Goal: Obtain resource: Download file/media

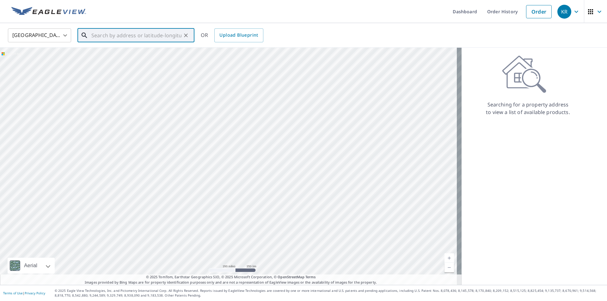
click at [118, 35] on input "text" at bounding box center [136, 36] width 90 height 18
click at [111, 52] on span "[STREET_ADDRESS]" at bounding box center [139, 54] width 99 height 8
type input "[STREET_ADDRESS][PERSON_NAME]"
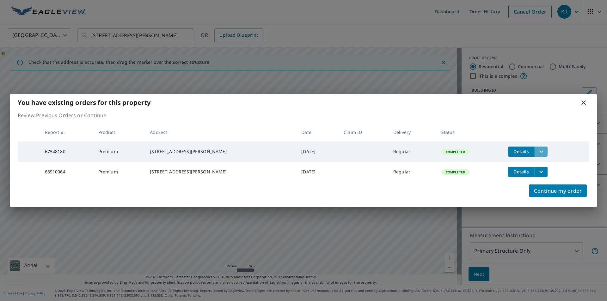
click at [540, 148] on icon "filesDropdownBtn-67548180" at bounding box center [541, 152] width 8 height 8
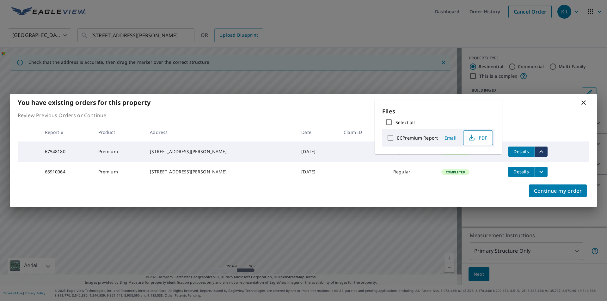
click at [479, 138] on span "PDF" at bounding box center [477, 138] width 20 height 8
click at [583, 100] on icon at bounding box center [583, 102] width 4 height 4
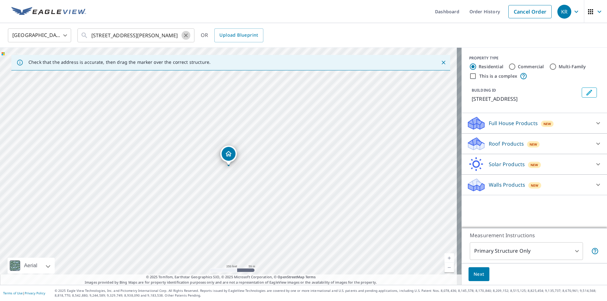
click at [187, 34] on icon "Clear" at bounding box center [186, 35] width 6 height 6
click at [156, 37] on input "text" at bounding box center [136, 36] width 90 height 18
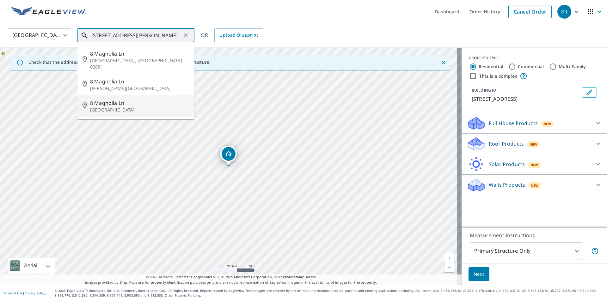
click at [124, 99] on span "8 Magnolia Ln" at bounding box center [139, 103] width 99 height 8
type input "[STREET_ADDRESS]"
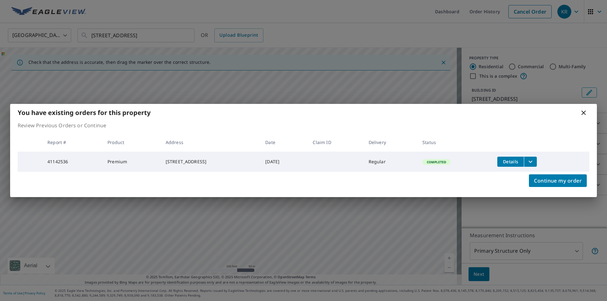
click at [534, 161] on icon "filesDropdownBtn-41142536" at bounding box center [530, 162] width 8 height 8
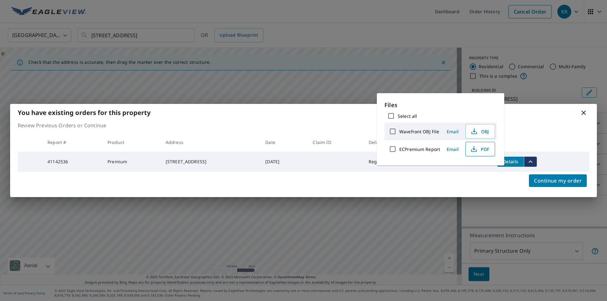
click at [474, 148] on icon "button" at bounding box center [474, 149] width 8 height 8
click at [584, 112] on icon at bounding box center [584, 113] width 8 height 8
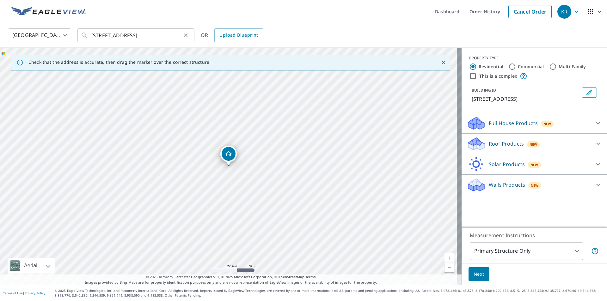
drag, startPoint x: 186, startPoint y: 35, endPoint x: 161, endPoint y: 36, distance: 25.3
click at [186, 35] on icon "Clear" at bounding box center [186, 35] width 4 height 4
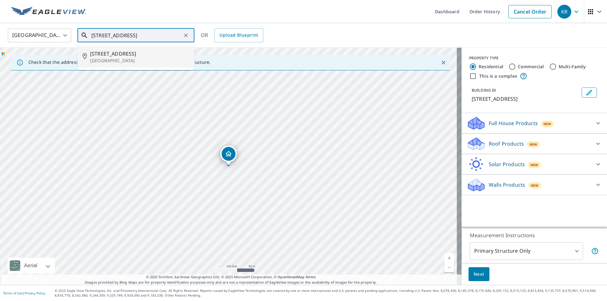
click at [129, 58] on p "[GEOGRAPHIC_DATA]" at bounding box center [139, 61] width 99 height 6
type input "[STREET_ADDRESS]"
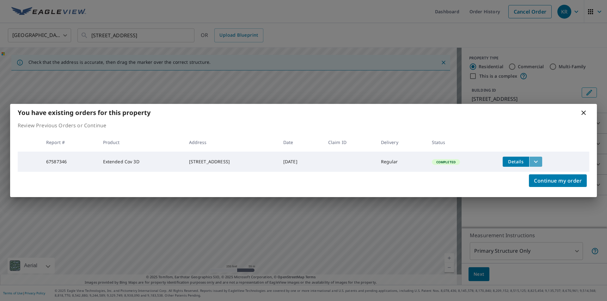
click at [542, 159] on button "filesDropdownBtn-67587346" at bounding box center [535, 162] width 13 height 10
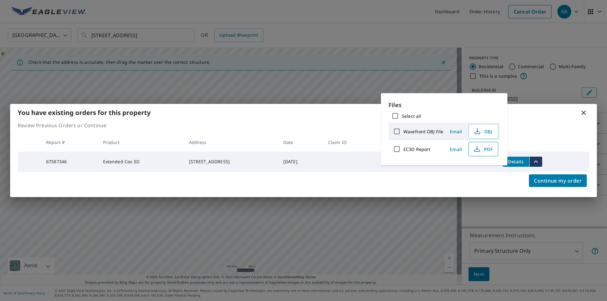
click at [488, 149] on span "PDF" at bounding box center [482, 149] width 20 height 8
